Goal: Manage account settings

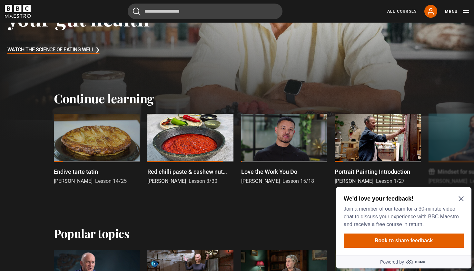
scroll to position [148, 0]
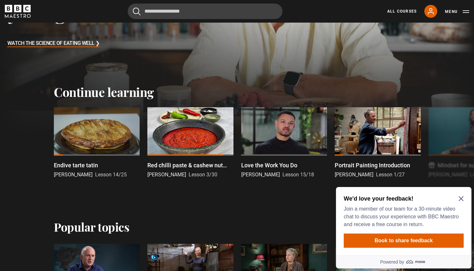
click at [461, 196] on icon "Close Maze Prompt" at bounding box center [461, 198] width 5 height 5
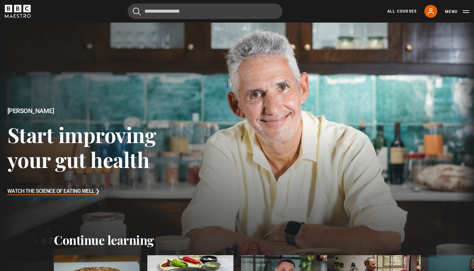
scroll to position [0, 0]
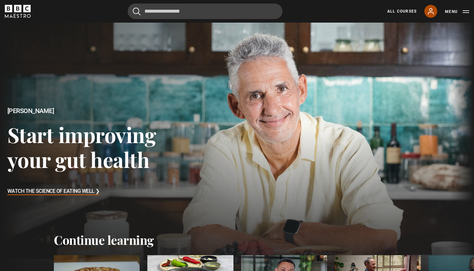
click at [433, 13] on icon at bounding box center [431, 11] width 8 height 8
click at [407, 11] on link "All Courses" at bounding box center [401, 11] width 29 height 6
click at [430, 9] on icon at bounding box center [430, 11] width 5 height 6
click at [457, 9] on button "Menu" at bounding box center [457, 11] width 24 height 6
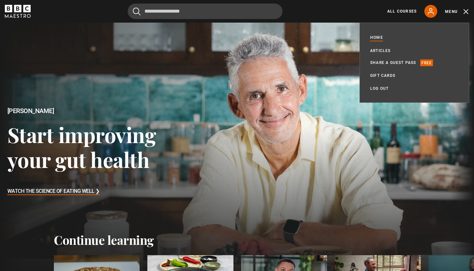
click at [465, 11] on button "Menu" at bounding box center [457, 11] width 24 height 6
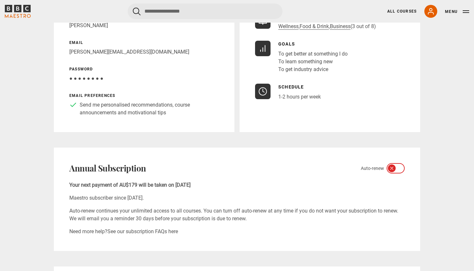
scroll to position [106, 0]
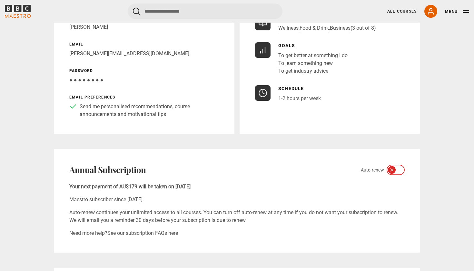
click at [400, 168] on icon at bounding box center [399, 169] width 5 height 5
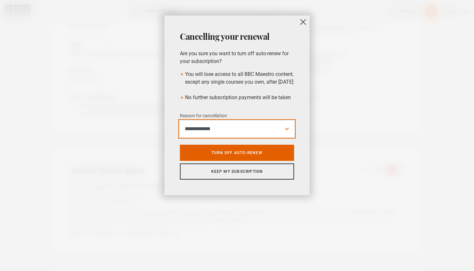
select select "**********"
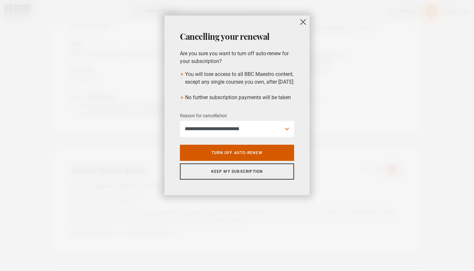
click at [241, 161] on link "Turn off auto-renew" at bounding box center [237, 153] width 114 height 16
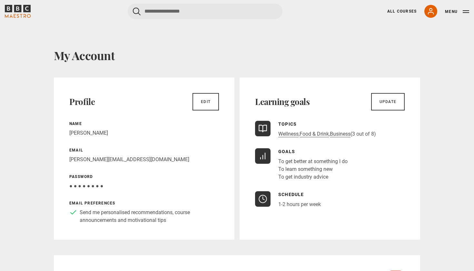
scroll to position [0, 0]
click at [21, 11] on icon "BBC Maestro" at bounding box center [17, 8] width 7 height 7
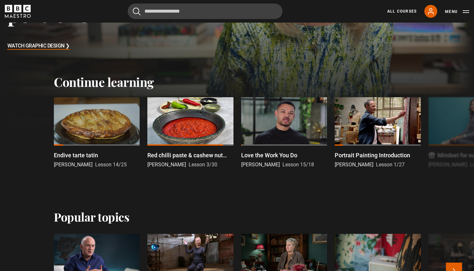
scroll to position [137, 0]
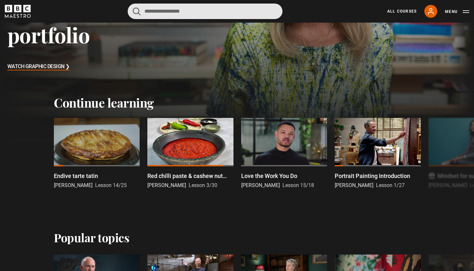
click at [160, 12] on input "Search" at bounding box center [205, 11] width 155 height 15
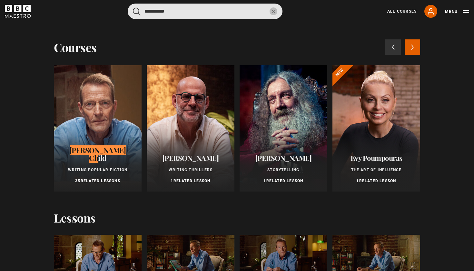
type input "**********"
click at [137, 11] on button "submit" at bounding box center [137, 11] width 8 height 8
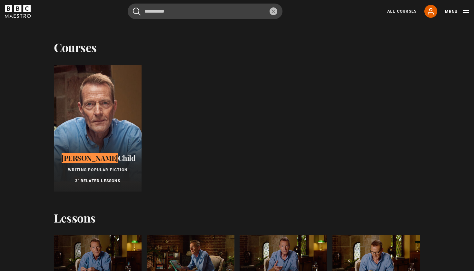
scroll to position [0, 0]
click at [273, 11] on icon "reset" at bounding box center [274, 11] width 4 height 4
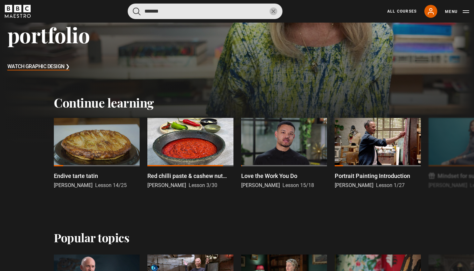
type input "*******"
click at [137, 11] on button "submit" at bounding box center [137, 11] width 8 height 8
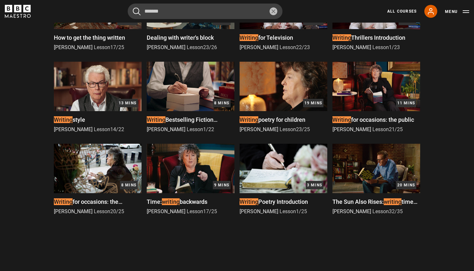
scroll to position [419, 0]
